Goal: Task Accomplishment & Management: Use online tool/utility

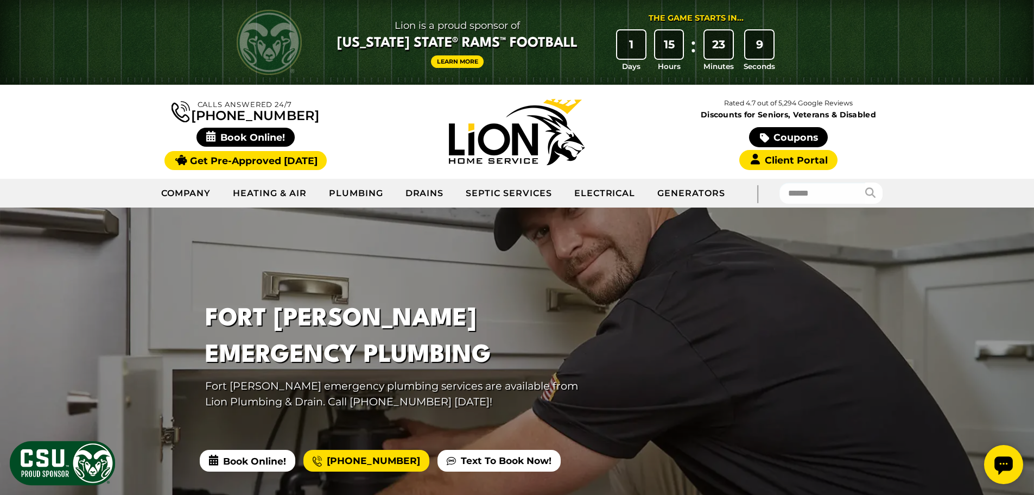
scroll to position [217, 0]
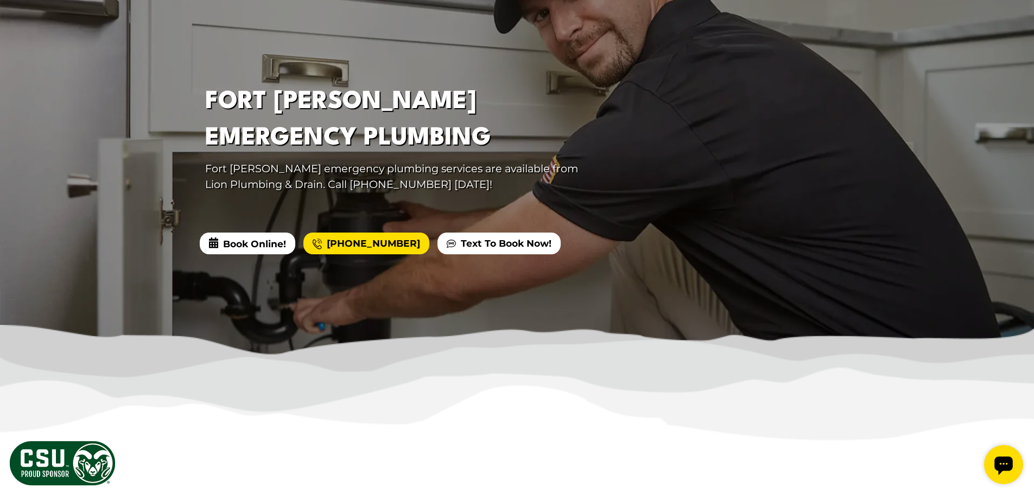
drag, startPoint x: 162, startPoint y: 181, endPoint x: 150, endPoint y: 112, distance: 70.6
click at [150, 112] on div at bounding box center [517, 172] width 1034 height 365
click at [145, 119] on div at bounding box center [517, 172] width 1034 height 365
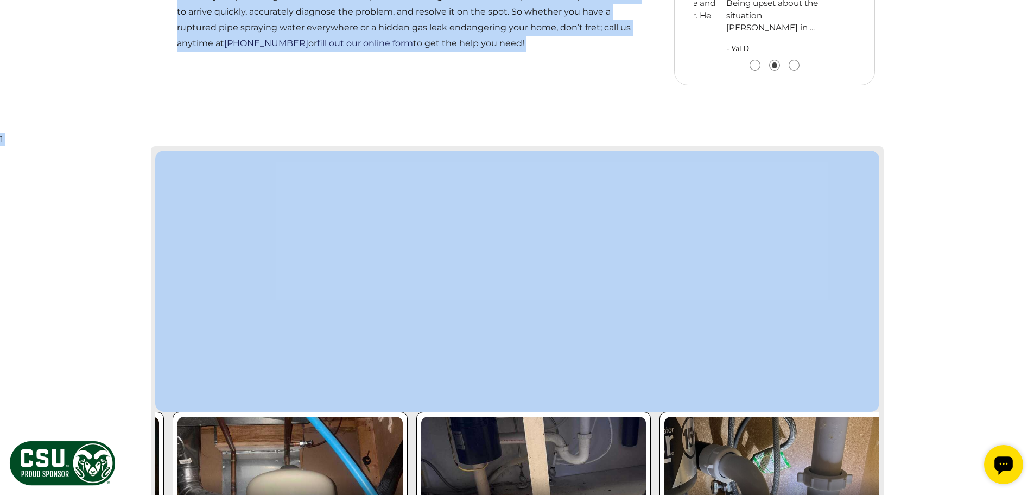
scroll to position [1358, 0]
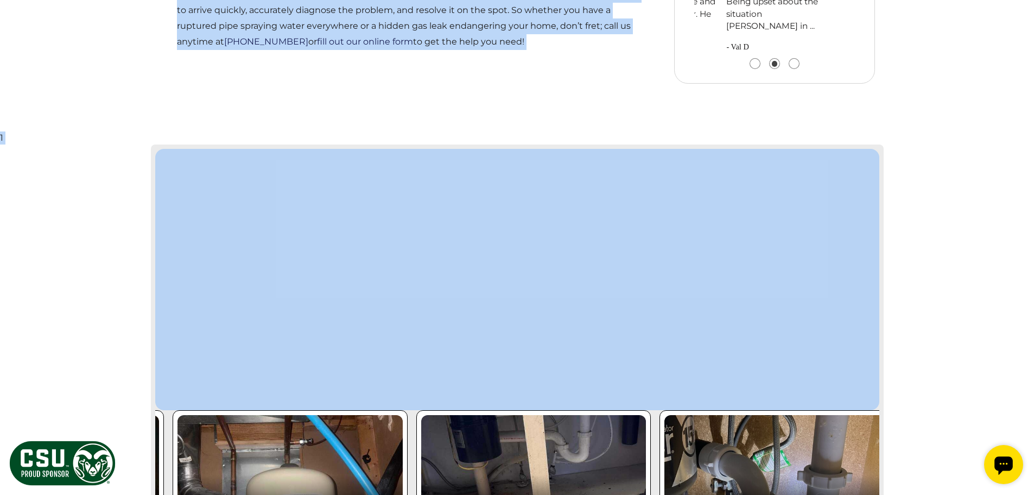
drag, startPoint x: 165, startPoint y: 23, endPoint x: 418, endPoint y: 199, distance: 307.8
